Goal: Task Accomplishment & Management: Use online tool/utility

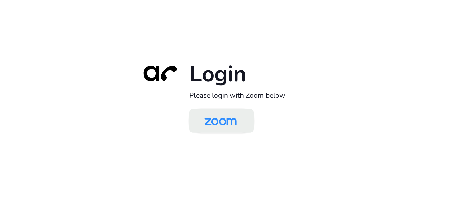
click at [230, 122] on img at bounding box center [220, 121] width 47 height 22
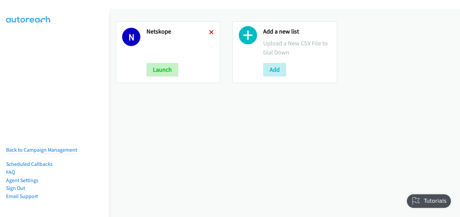
click at [212, 32] on icon at bounding box center [211, 32] width 5 height 5
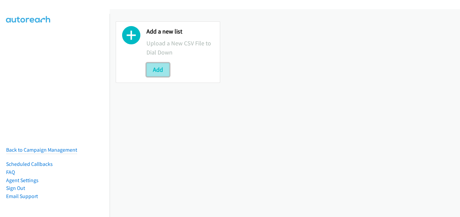
click at [158, 69] on button "Add" at bounding box center [157, 70] width 23 height 14
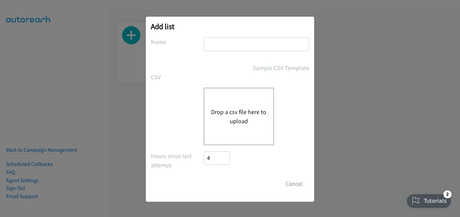
click at [231, 43] on input "text" at bounding box center [255, 44] width 105 height 14
click at [263, 48] on input "text" at bounding box center [255, 44] width 105 height 14
type input "fujitsu"
click at [251, 108] on button "Drop a csv file here to upload" at bounding box center [238, 116] width 55 height 18
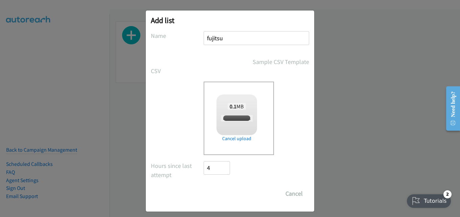
checkbox input "true"
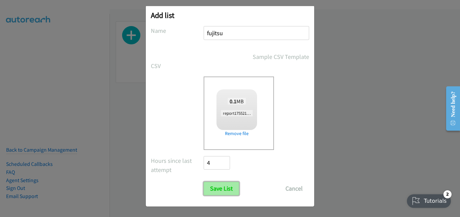
click at [219, 189] on input "Save List" at bounding box center [220, 188] width 35 height 14
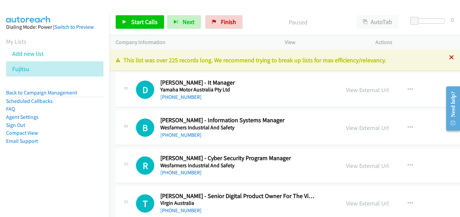
click at [449, 57] on icon at bounding box center [451, 57] width 5 height 5
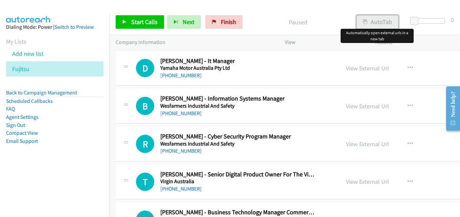
click at [376, 22] on button "AutoTab" at bounding box center [377, 22] width 42 height 14
click at [147, 21] on span "Start Calls" at bounding box center [144, 22] width 26 height 8
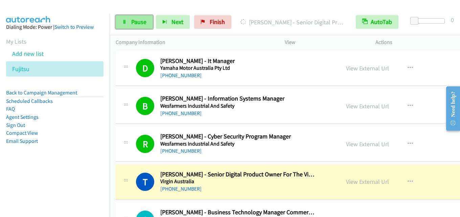
click at [137, 22] on span "Pause" at bounding box center [138, 22] width 15 height 8
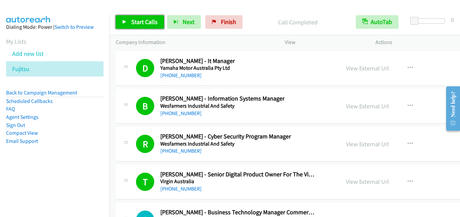
click at [143, 23] on span "Start Calls" at bounding box center [144, 22] width 26 height 8
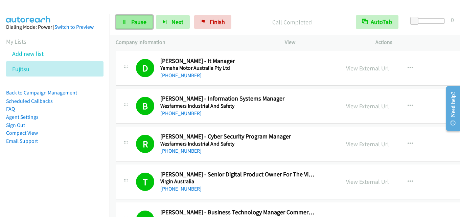
click at [140, 22] on span "Pause" at bounding box center [138, 22] width 15 height 8
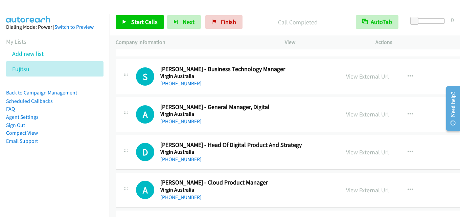
scroll to position [676, 0]
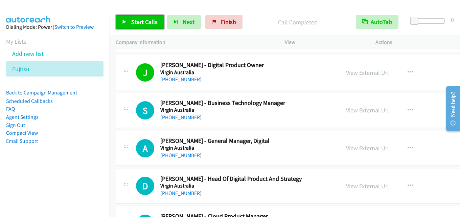
click at [150, 21] on span "Start Calls" at bounding box center [144, 22] width 26 height 8
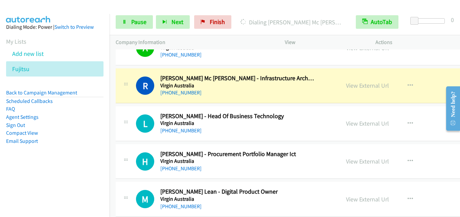
scroll to position [879, 0]
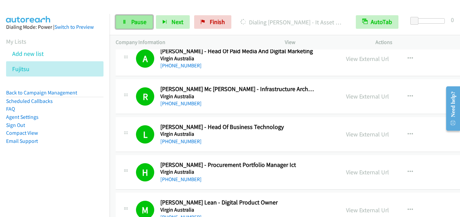
click at [136, 24] on span "Pause" at bounding box center [138, 22] width 15 height 8
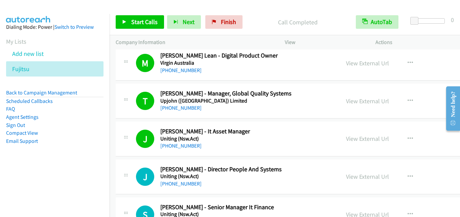
scroll to position [1014, 0]
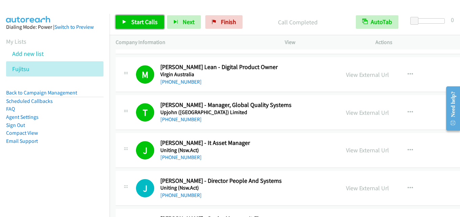
click at [146, 21] on span "Start Calls" at bounding box center [144, 22] width 26 height 8
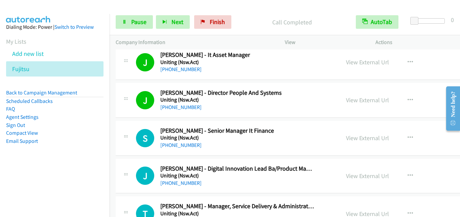
scroll to position [1149, 0]
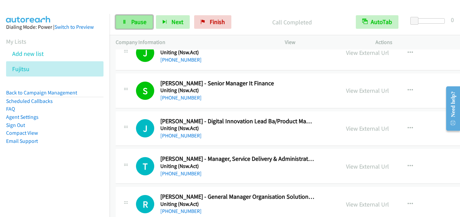
click at [140, 21] on span "Pause" at bounding box center [138, 22] width 15 height 8
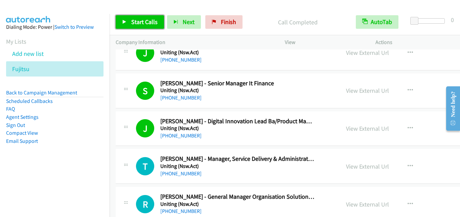
click at [146, 21] on span "Start Calls" at bounding box center [144, 22] width 26 height 8
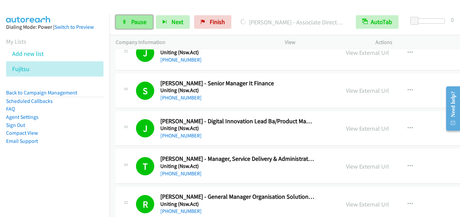
click at [138, 24] on span "Pause" at bounding box center [138, 22] width 15 height 8
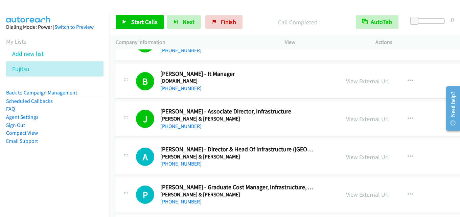
scroll to position [1588, 0]
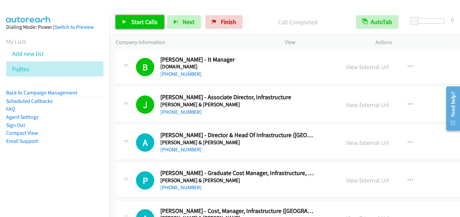
click at [145, 21] on span "Start Calls" at bounding box center [144, 22] width 26 height 8
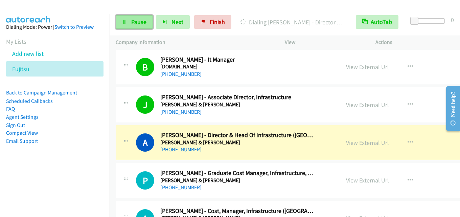
click at [142, 23] on span "Pause" at bounding box center [138, 22] width 15 height 8
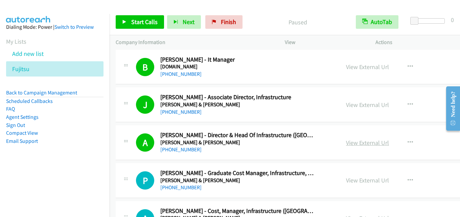
click at [346, 142] on link "View External Url" at bounding box center [367, 143] width 43 height 8
click at [144, 20] on span "Start Calls" at bounding box center [144, 22] width 26 height 8
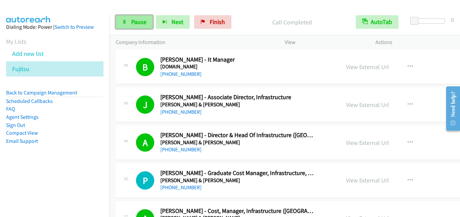
click at [146, 18] on link "Pause" at bounding box center [134, 22] width 37 height 14
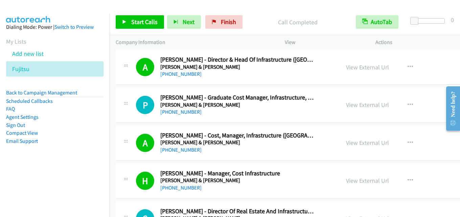
scroll to position [1656, 0]
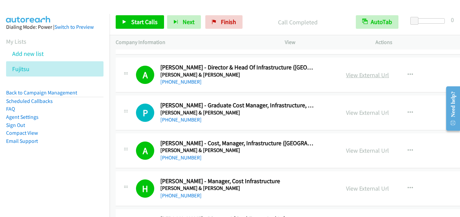
click at [346, 77] on link "View External Url" at bounding box center [367, 75] width 43 height 8
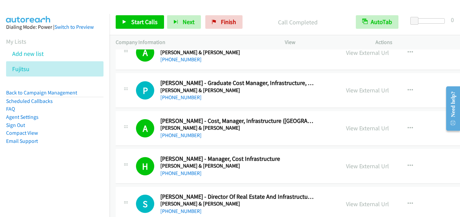
scroll to position [1690, 0]
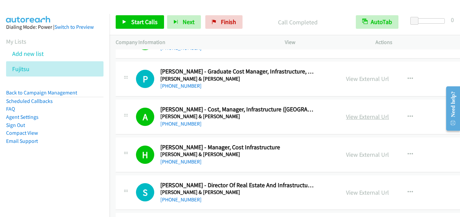
click at [346, 116] on link "View External Url" at bounding box center [367, 117] width 43 height 8
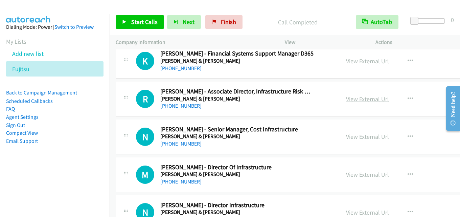
scroll to position [1892, 0]
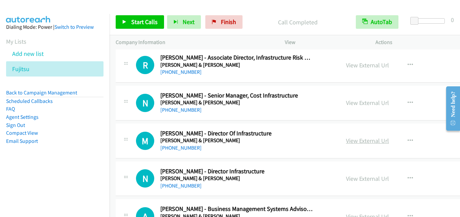
click at [346, 141] on link "View External Url" at bounding box center [367, 141] width 43 height 8
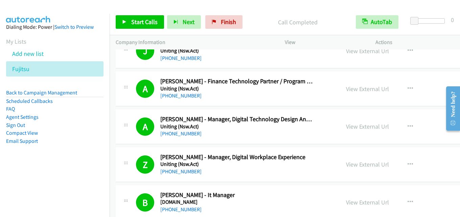
scroll to position [1487, 0]
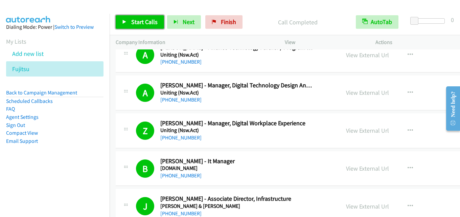
click at [140, 21] on span "Start Calls" at bounding box center [144, 22] width 26 height 8
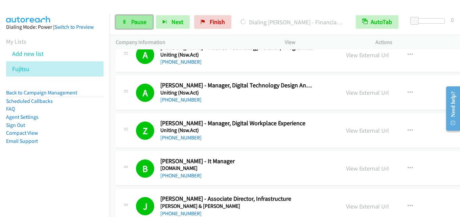
click at [141, 21] on span "Pause" at bounding box center [138, 22] width 15 height 8
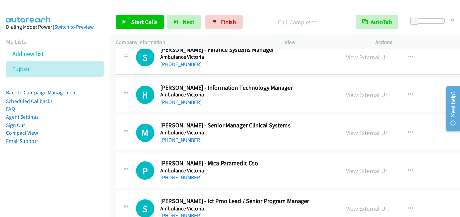
scroll to position [17682, 0]
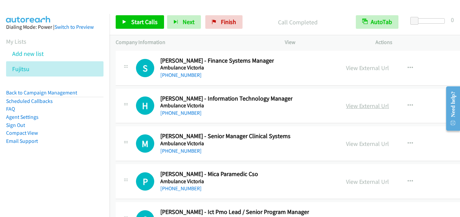
click at [346, 106] on link "View External Url" at bounding box center [367, 106] width 43 height 8
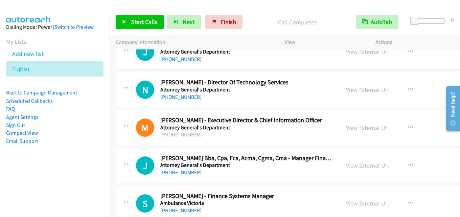
scroll to position [17513, 0]
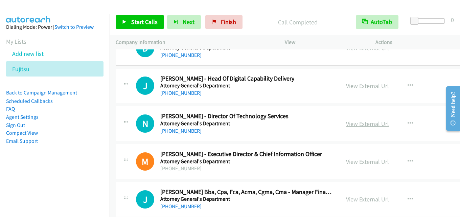
click at [346, 122] on link "View External Url" at bounding box center [367, 124] width 43 height 8
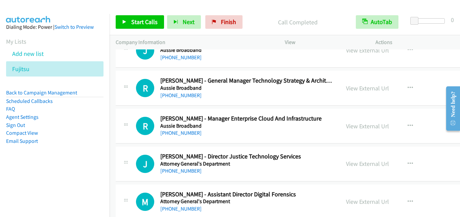
scroll to position [17311, 0]
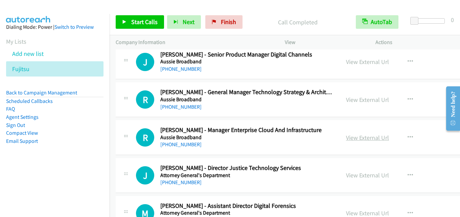
click at [346, 136] on link "View External Url" at bounding box center [367, 137] width 43 height 8
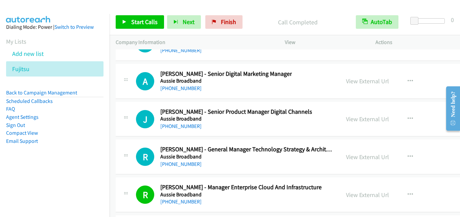
scroll to position [17243, 0]
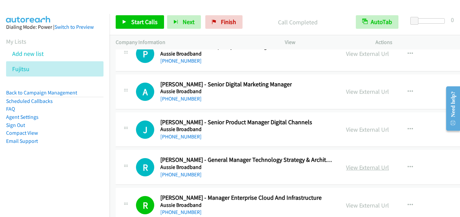
click at [346, 167] on link "View External Url" at bounding box center [367, 167] width 43 height 8
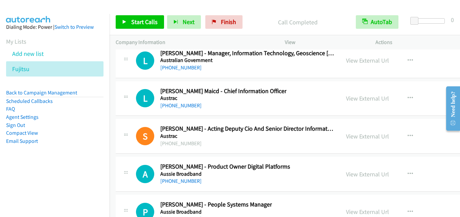
scroll to position [17074, 0]
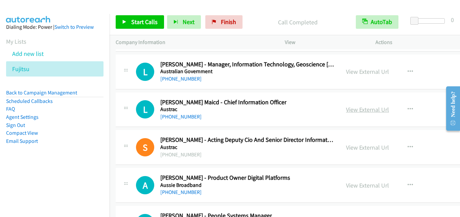
click at [346, 108] on link "View External Url" at bounding box center [367, 109] width 43 height 8
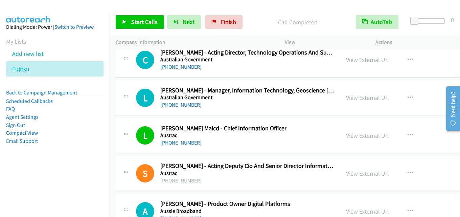
scroll to position [17040, 0]
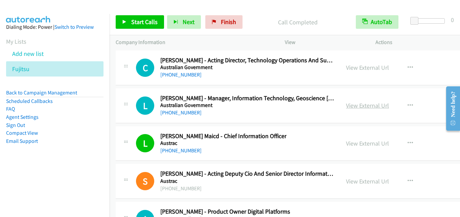
click at [350, 105] on link "View External Url" at bounding box center [367, 105] width 43 height 8
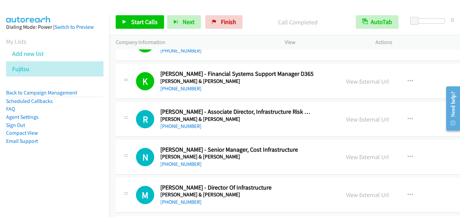
scroll to position [1831, 0]
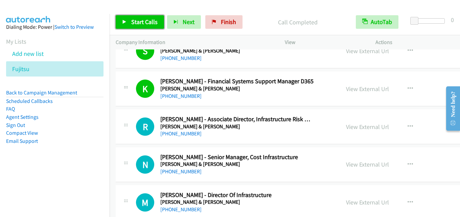
click at [138, 20] on span "Start Calls" at bounding box center [144, 22] width 26 height 8
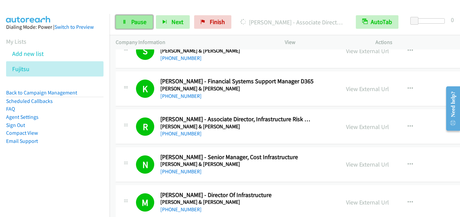
click at [130, 25] on link "Pause" at bounding box center [134, 22] width 37 height 14
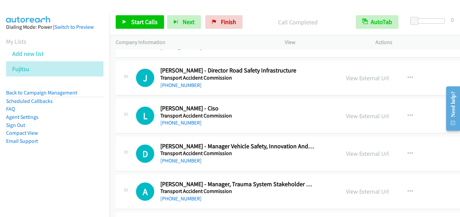
scroll to position [2439, 0]
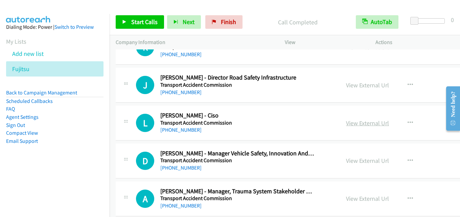
click at [346, 122] on link "View External Url" at bounding box center [367, 123] width 43 height 8
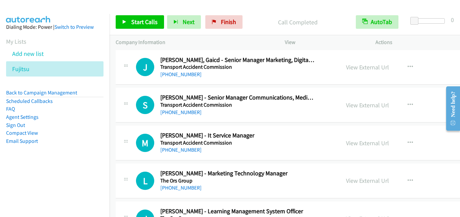
scroll to position [2642, 0]
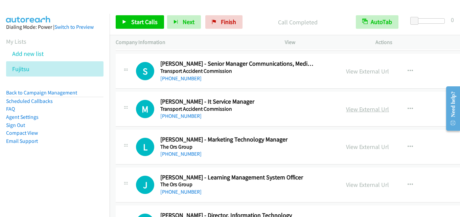
click at [350, 108] on link "View External Url" at bounding box center [367, 109] width 43 height 8
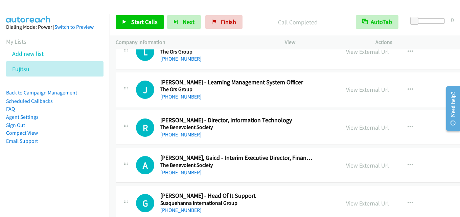
scroll to position [2743, 0]
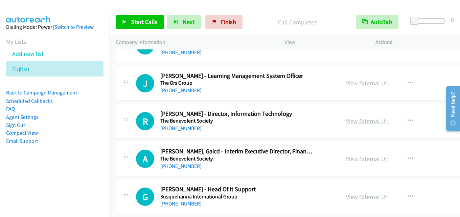
click at [346, 119] on link "View External Url" at bounding box center [367, 121] width 43 height 8
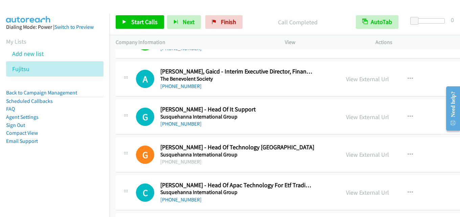
scroll to position [2845, 0]
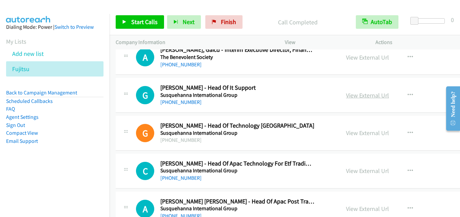
click at [349, 94] on link "View External Url" at bounding box center [367, 95] width 43 height 8
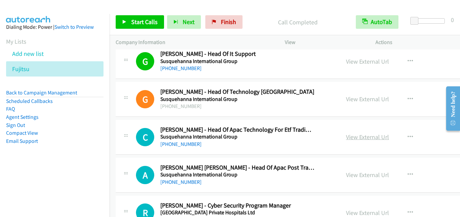
scroll to position [2912, 0]
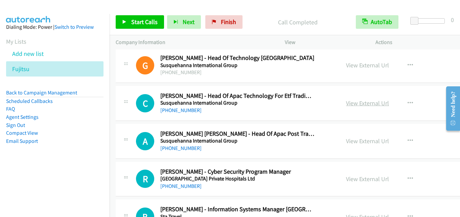
click at [350, 104] on link "View External Url" at bounding box center [367, 103] width 43 height 8
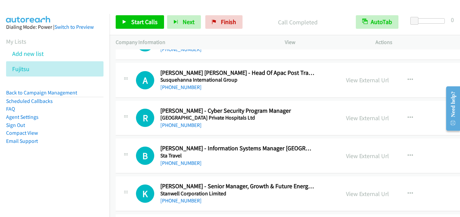
scroll to position [2980, 0]
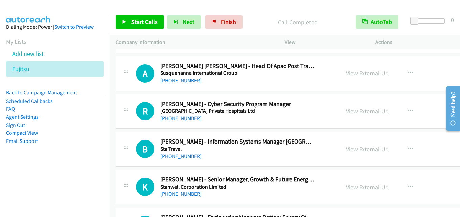
click at [346, 111] on link "View External Url" at bounding box center [367, 111] width 43 height 8
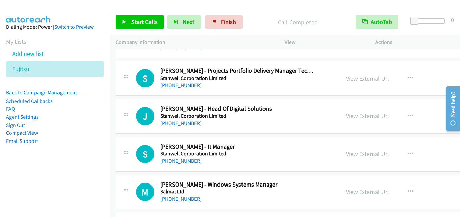
scroll to position [3284, 0]
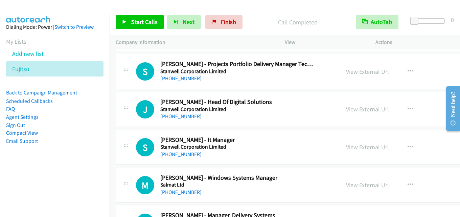
click at [346, 143] on div "View External Url" at bounding box center [367, 146] width 43 height 9
click at [346, 145] on link "View External Url" at bounding box center [367, 147] width 43 height 8
click at [346, 146] on link "View External Url" at bounding box center [367, 147] width 43 height 8
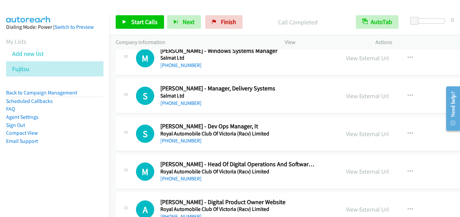
scroll to position [3419, 0]
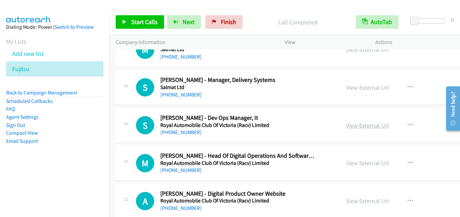
click at [346, 125] on link "View External Url" at bounding box center [367, 125] width 43 height 8
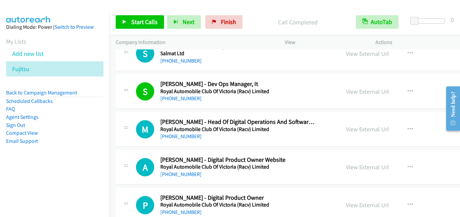
scroll to position [3487, 0]
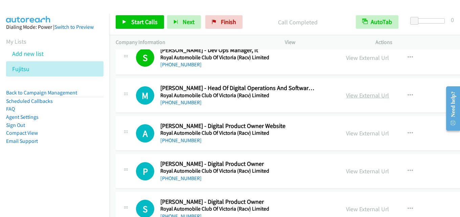
click at [346, 95] on link "View External Url" at bounding box center [367, 95] width 43 height 8
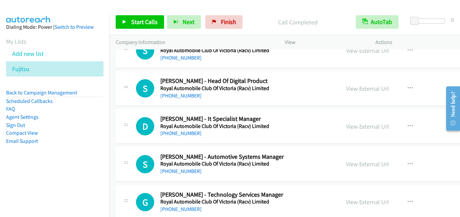
scroll to position [3655, 0]
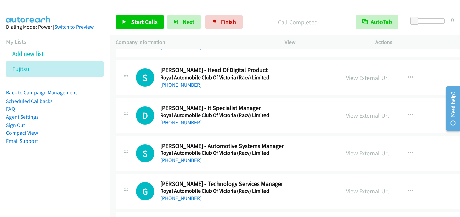
click at [346, 117] on link "View External Url" at bounding box center [367, 116] width 43 height 8
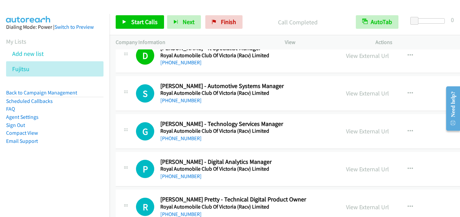
scroll to position [3723, 0]
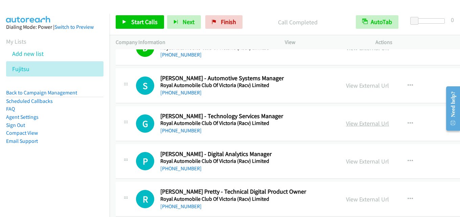
click at [346, 124] on link "View External Url" at bounding box center [367, 123] width 43 height 8
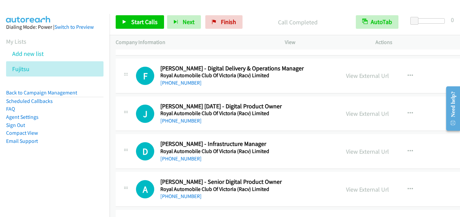
scroll to position [3993, 0]
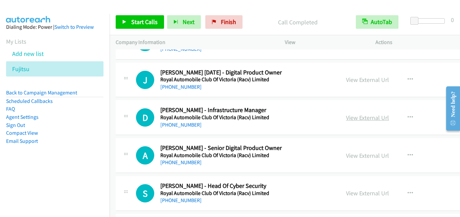
click at [346, 117] on link "View External Url" at bounding box center [367, 118] width 43 height 8
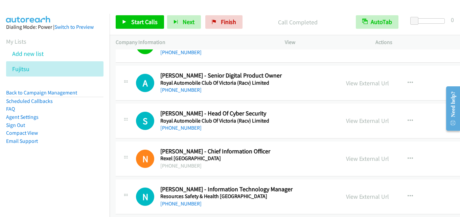
scroll to position [4061, 0]
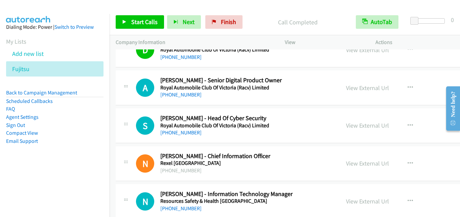
drag, startPoint x: 352, startPoint y: 124, endPoint x: 305, endPoint y: 119, distance: 46.9
click at [346, 124] on link "View External Url" at bounding box center [367, 125] width 43 height 8
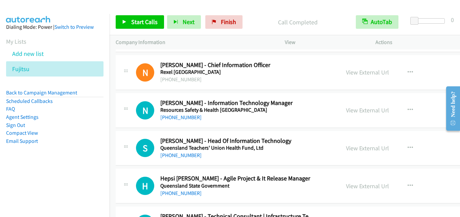
scroll to position [4162, 0]
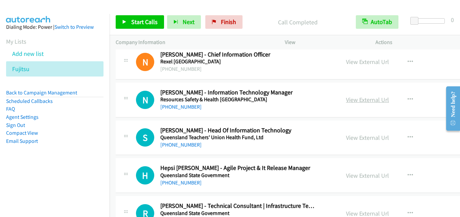
click at [346, 98] on link "View External Url" at bounding box center [367, 100] width 43 height 8
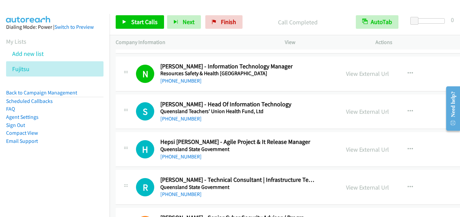
scroll to position [4196, 0]
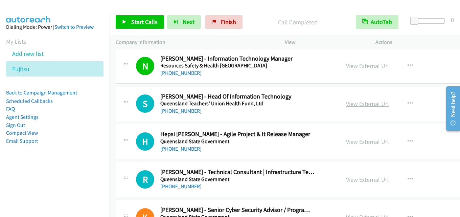
click at [346, 102] on link "View External Url" at bounding box center [367, 104] width 43 height 8
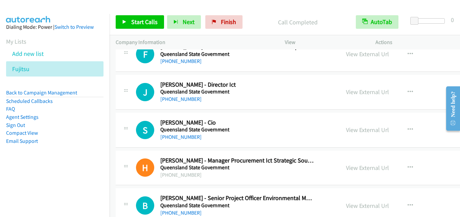
scroll to position [4703, 0]
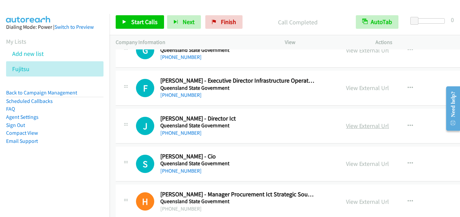
click at [346, 126] on link "View External Url" at bounding box center [367, 126] width 43 height 8
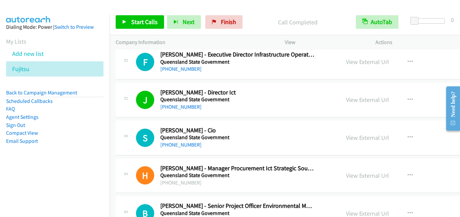
scroll to position [4737, 0]
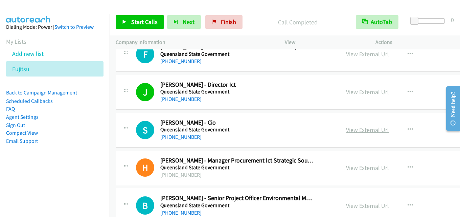
click at [353, 126] on link "View External Url" at bounding box center [367, 130] width 43 height 8
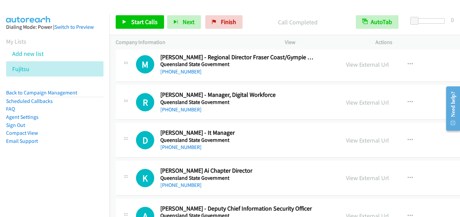
scroll to position [5041, 0]
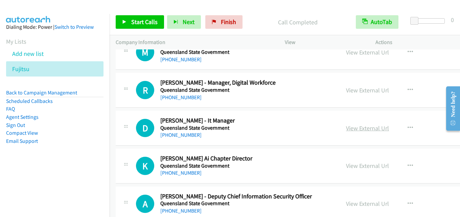
click at [346, 126] on link "View External Url" at bounding box center [367, 128] width 43 height 8
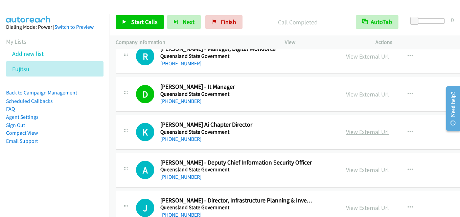
click at [346, 131] on link "View External Url" at bounding box center [367, 132] width 43 height 8
